Goal: Task Accomplishment & Management: Manage account settings

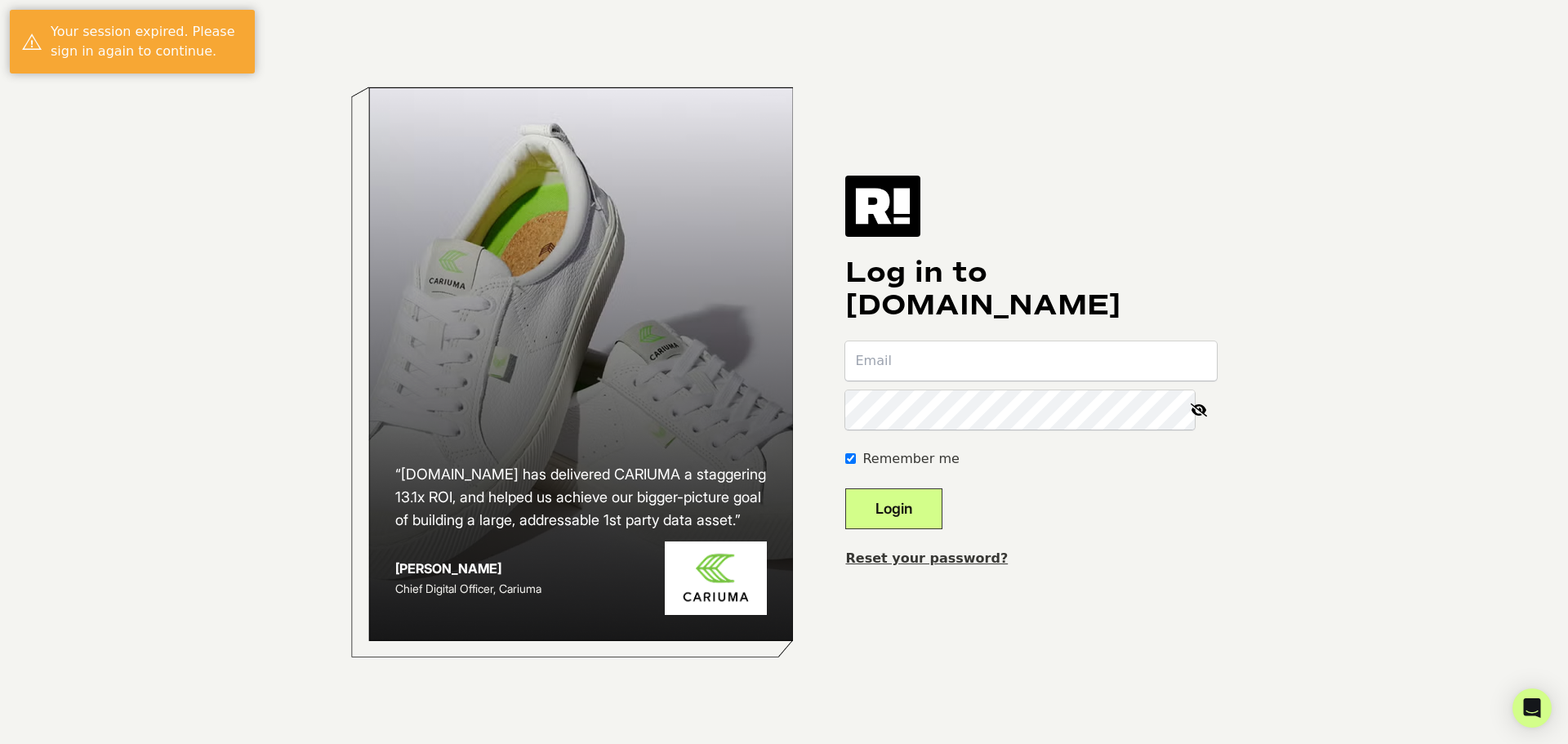
type input "[EMAIL_ADDRESS][DOMAIN_NAME]"
click at [928, 508] on button "Login" at bounding box center [894, 508] width 97 height 41
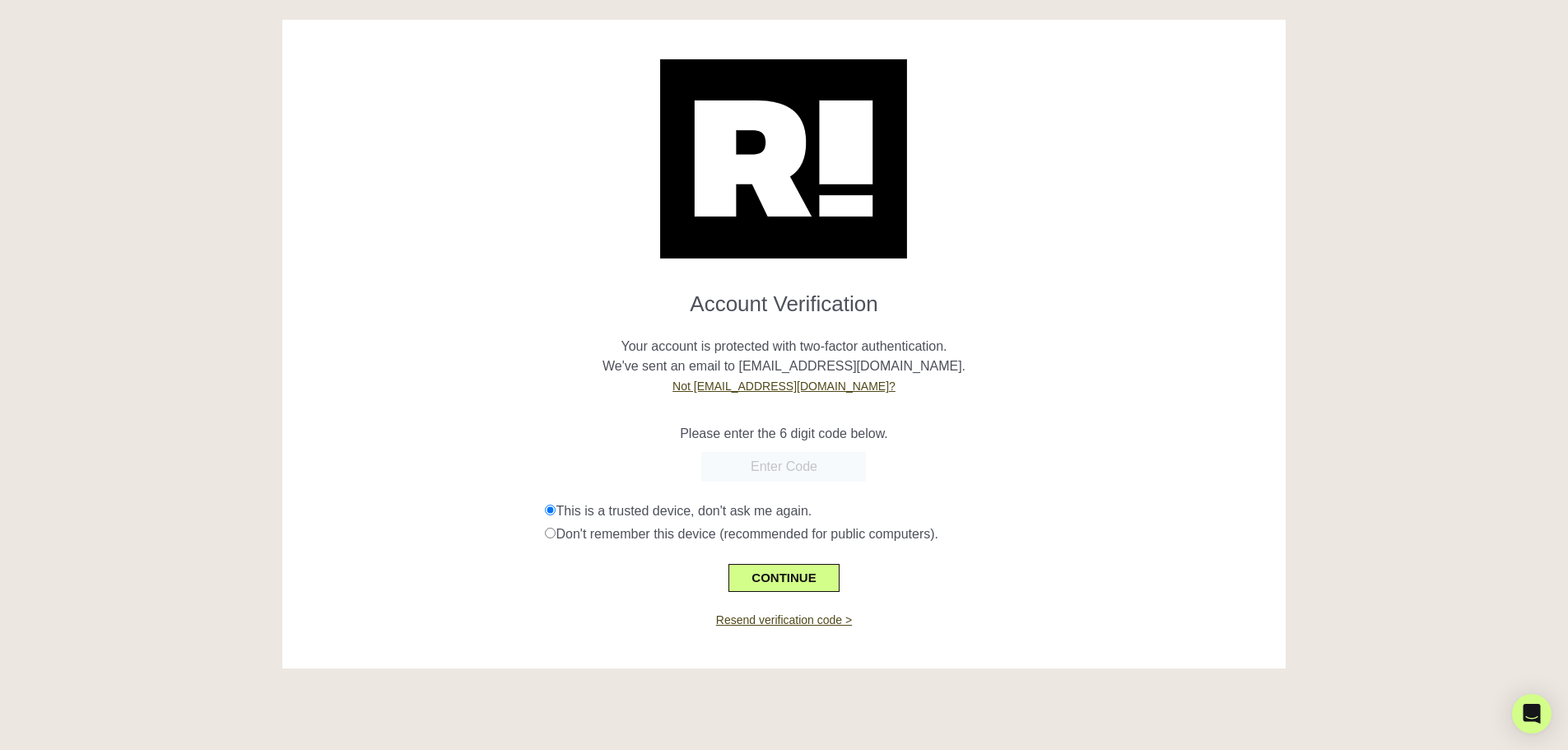
paste input "662127"
type input "662127"
click at [755, 562] on div "CONTINUE" at bounding box center [784, 568] width 979 height 48
click at [768, 579] on button "CONTINUE" at bounding box center [784, 578] width 110 height 28
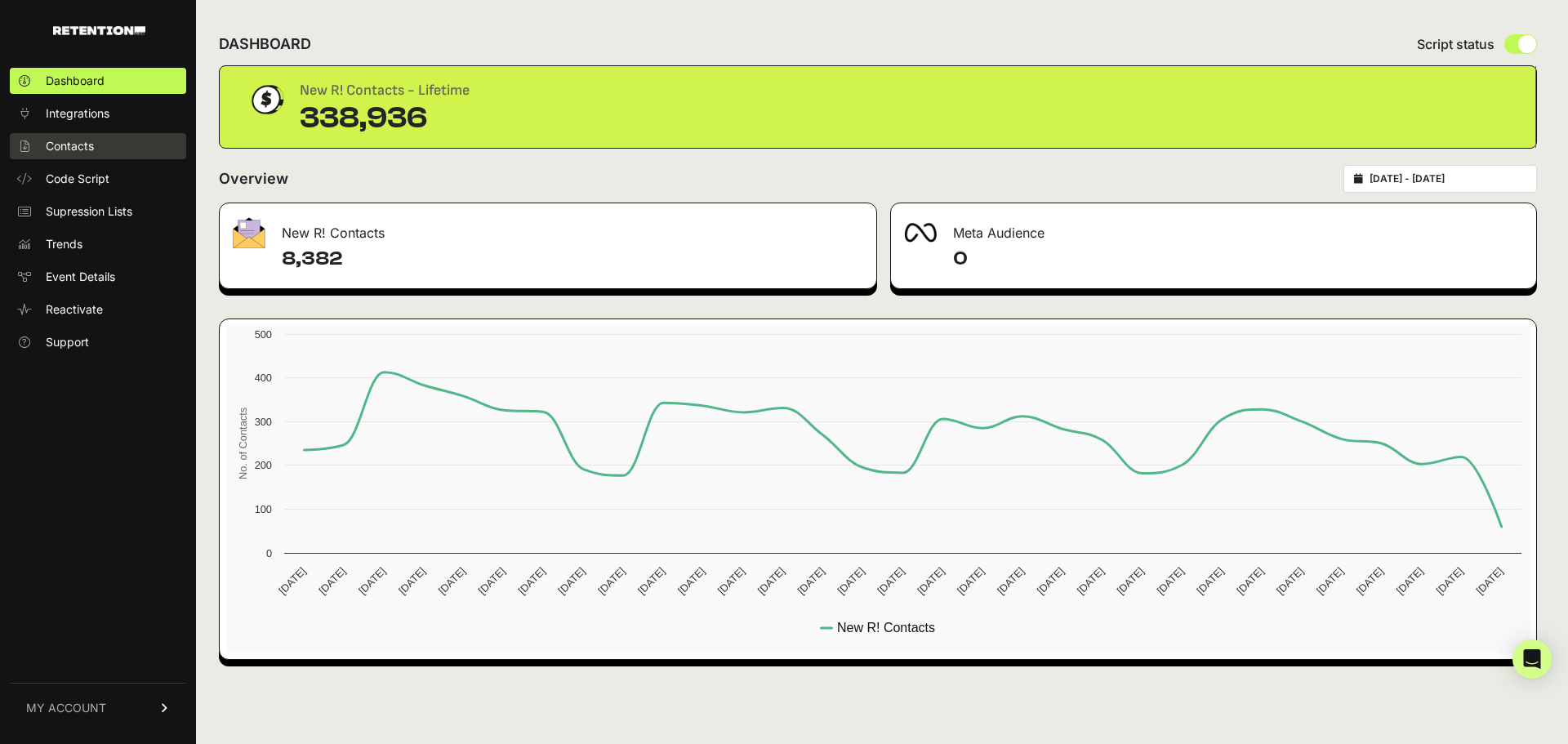
click at [64, 146] on span "Contacts" at bounding box center [69, 146] width 49 height 16
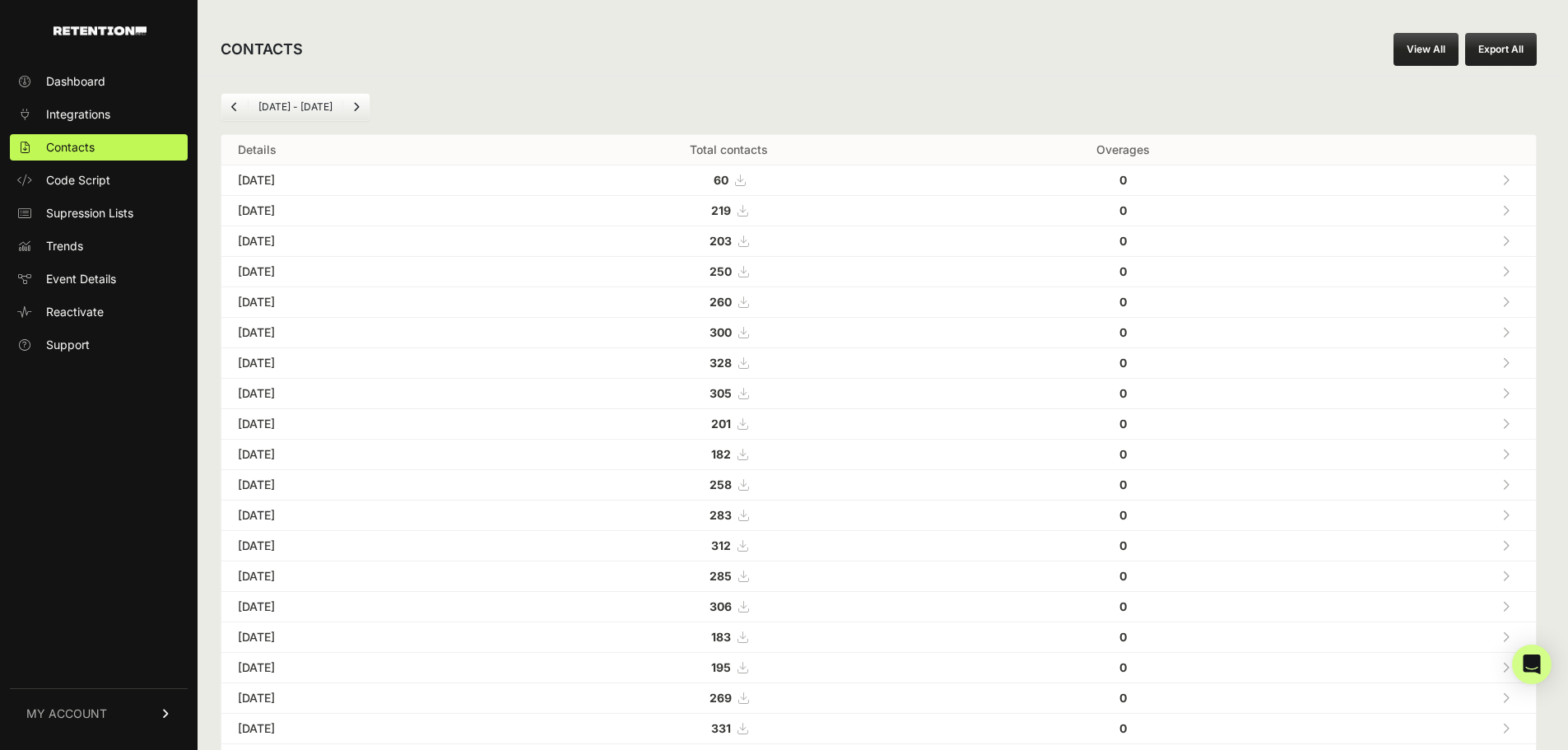
click at [1437, 55] on link "View All" at bounding box center [1425, 49] width 65 height 33
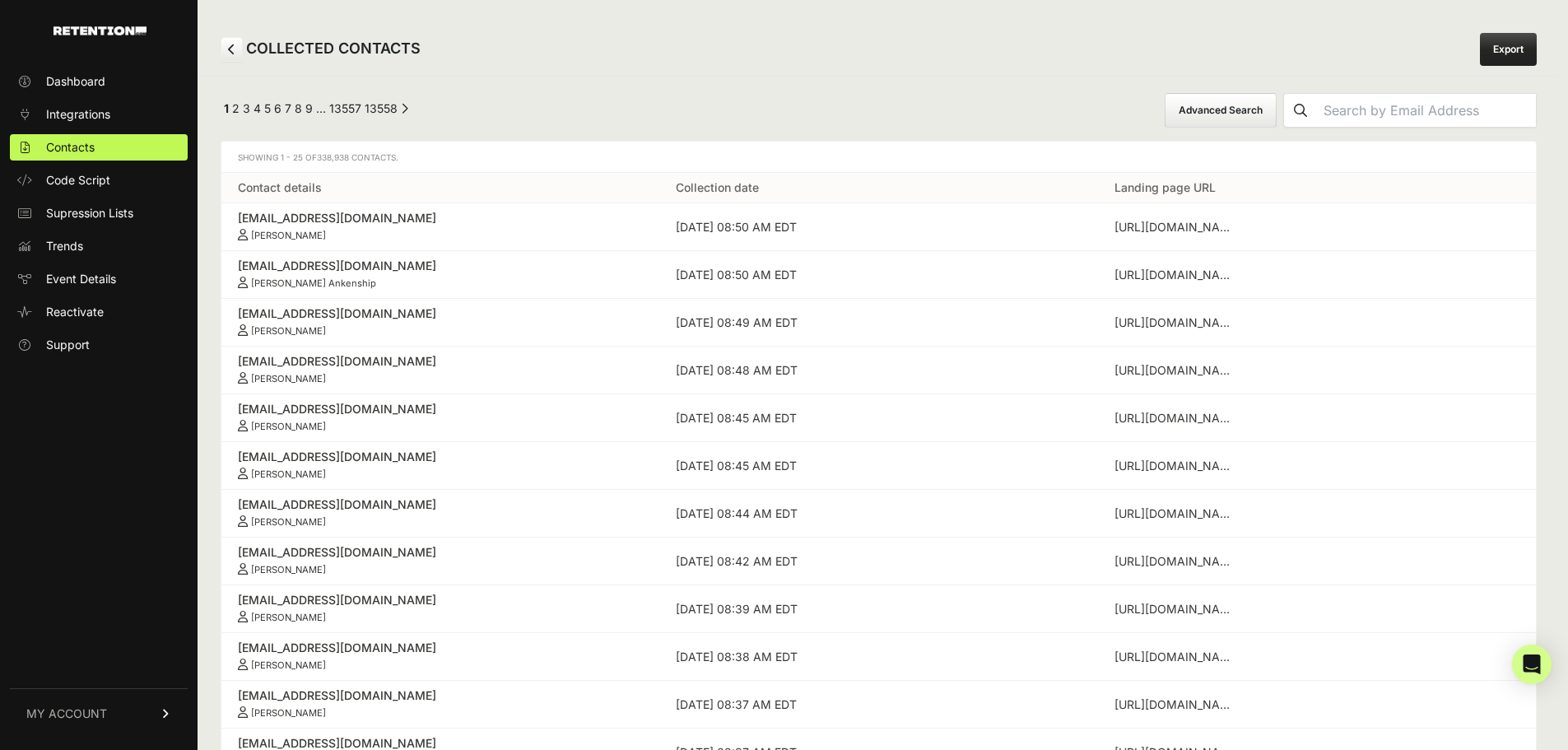
click at [1517, 50] on link "Export" at bounding box center [1507, 49] width 57 height 33
